Goal: Transaction & Acquisition: Purchase product/service

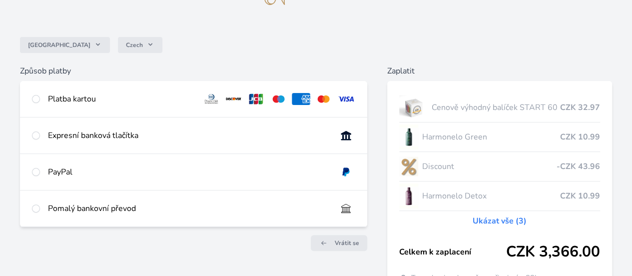
scroll to position [61, 0]
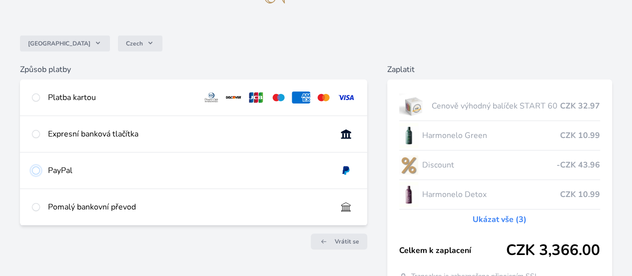
click at [40, 174] on input "radio" at bounding box center [36, 170] width 8 height 8
radio input "true"
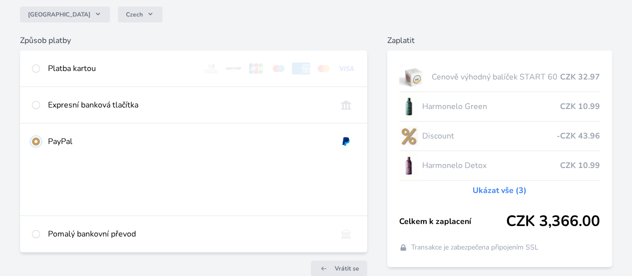
scroll to position [96, 0]
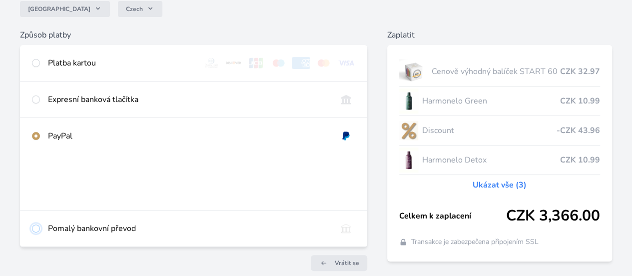
click at [40, 232] on input "radio" at bounding box center [36, 228] width 8 height 8
radio input "true"
radio input "false"
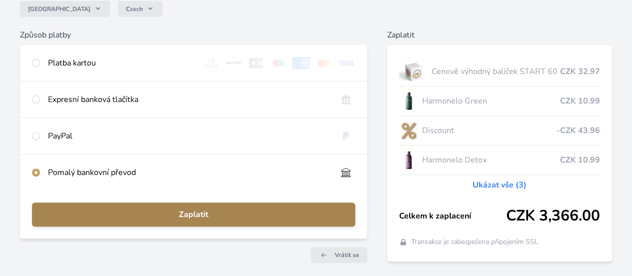
click at [240, 218] on span "Zaplatit" at bounding box center [193, 214] width 307 height 12
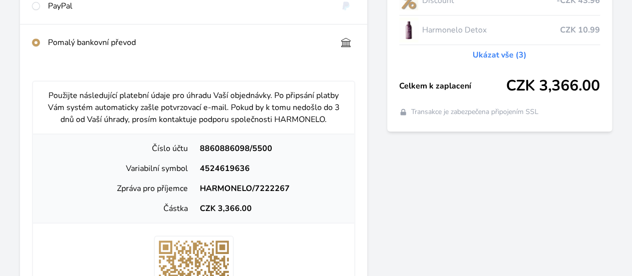
scroll to position [229, 0]
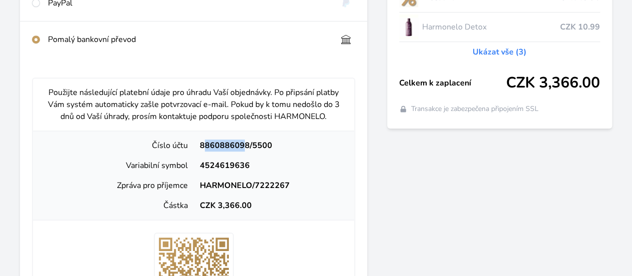
drag, startPoint x: 241, startPoint y: 175, endPoint x: 280, endPoint y: 177, distance: 38.5
click at [280, 151] on div "8860886098/5500" at bounding box center [270, 145] width 153 height 12
click at [251, 155] on div "Číslo účtu 8860886098/5500" at bounding box center [193, 145] width 313 height 20
drag, startPoint x: 239, startPoint y: 175, endPoint x: 285, endPoint y: 174, distance: 46.0
click at [285, 151] on div "8860886098/5500" at bounding box center [270, 145] width 153 height 12
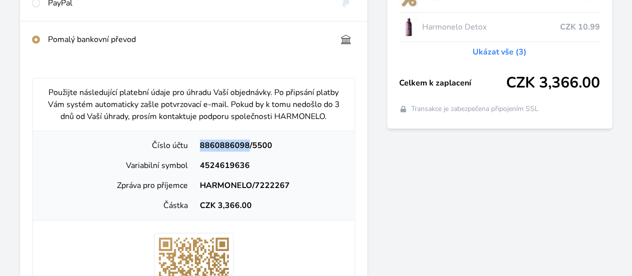
copy div "8860886098"
drag, startPoint x: 237, startPoint y: 197, endPoint x: 291, endPoint y: 196, distance: 54.4
click at [291, 171] on div "4524619636" at bounding box center [270, 165] width 153 height 12
copy div "4524619636"
click at [311, 211] on div "CZK 3,366.00" at bounding box center [270, 205] width 153 height 12
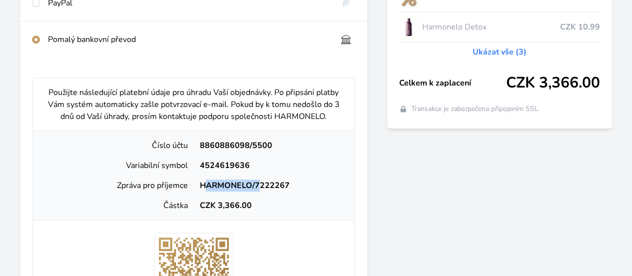
drag, startPoint x: 237, startPoint y: 215, endPoint x: 281, endPoint y: 216, distance: 44.0
click at [291, 191] on div "HARMONELO/7222267" at bounding box center [270, 185] width 153 height 12
click at [312, 211] on div "CZK 3,366.00" at bounding box center [270, 205] width 153 height 12
drag, startPoint x: 232, startPoint y: 215, endPoint x: 343, endPoint y: 212, distance: 110.9
click at [343, 212] on div "Použijte následující platební údaje pro úhradu Vaší objednávky. Po připsání pla…" at bounding box center [193, 251] width 347 height 388
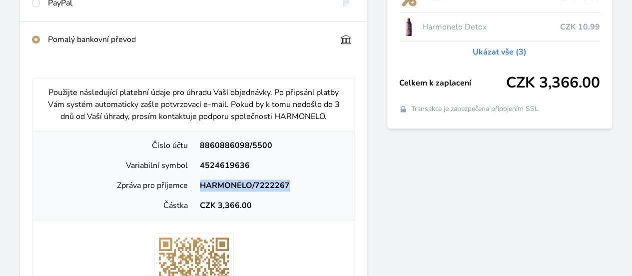
copy div "HARMONELO/7222267"
